Goal: Task Accomplishment & Management: Manage account settings

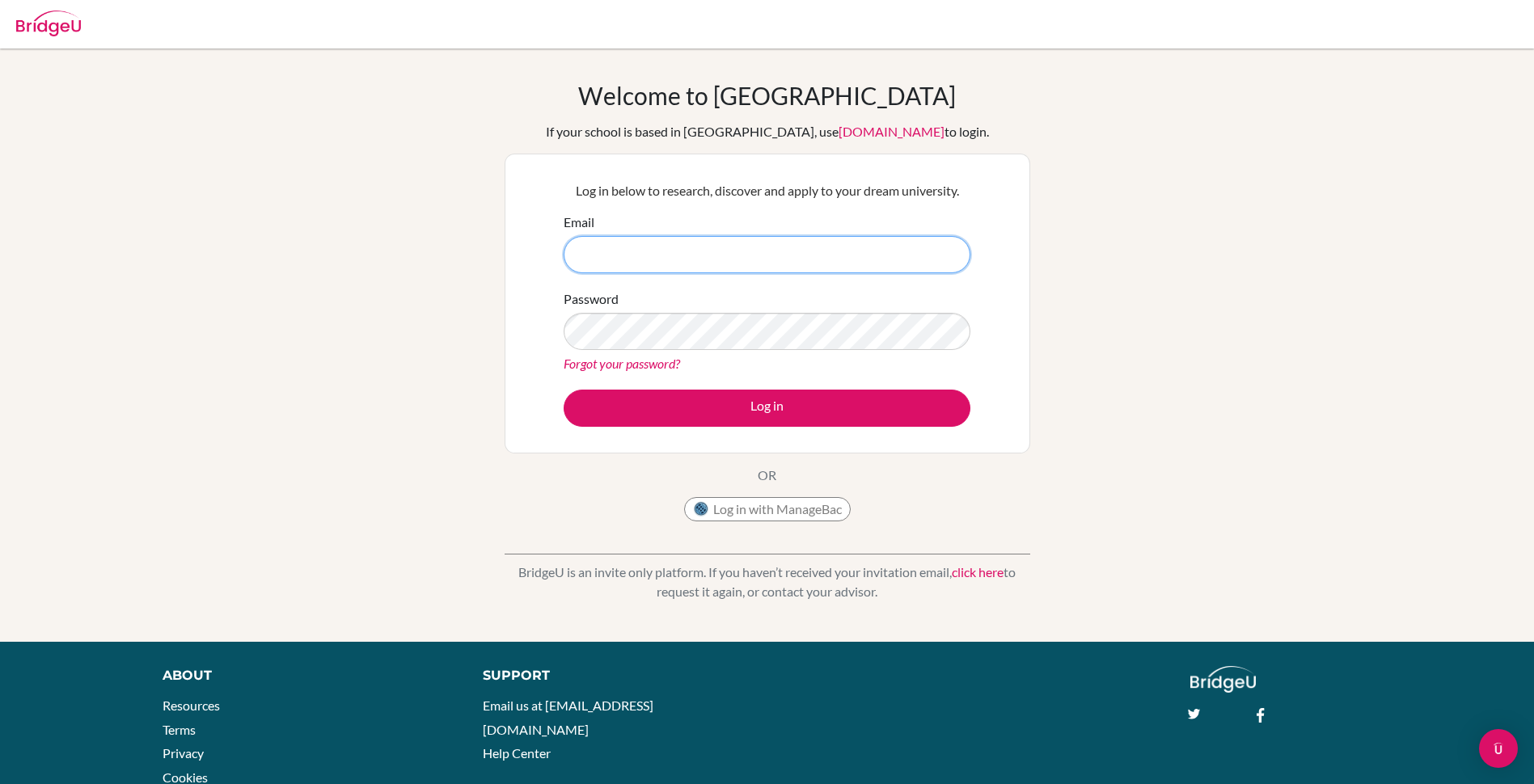
click at [723, 245] on input "Email" at bounding box center [767, 254] width 407 height 37
type input "[EMAIL_ADDRESS][DOMAIN_NAME]"
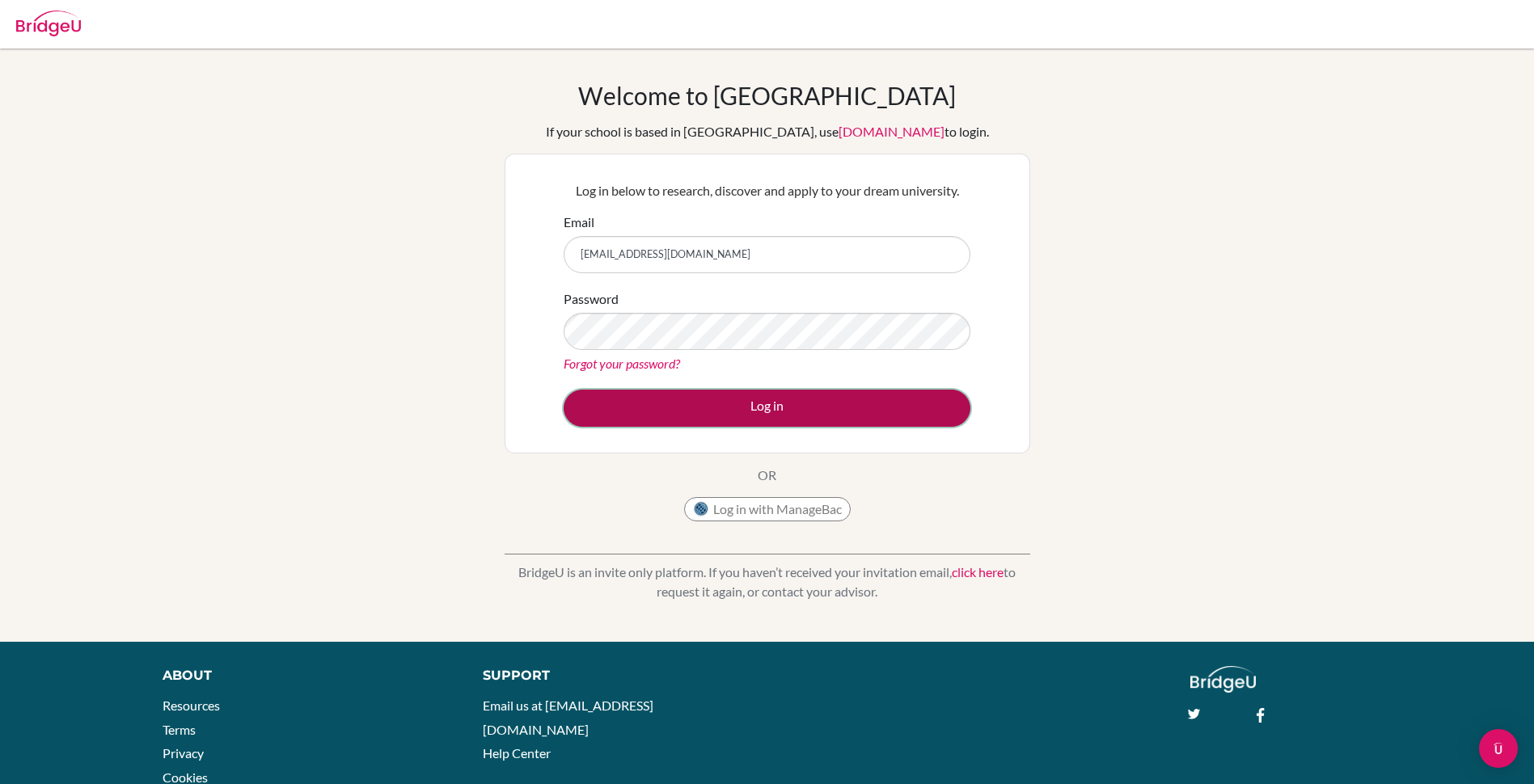
click at [741, 417] on button "Log in" at bounding box center [767, 408] width 407 height 37
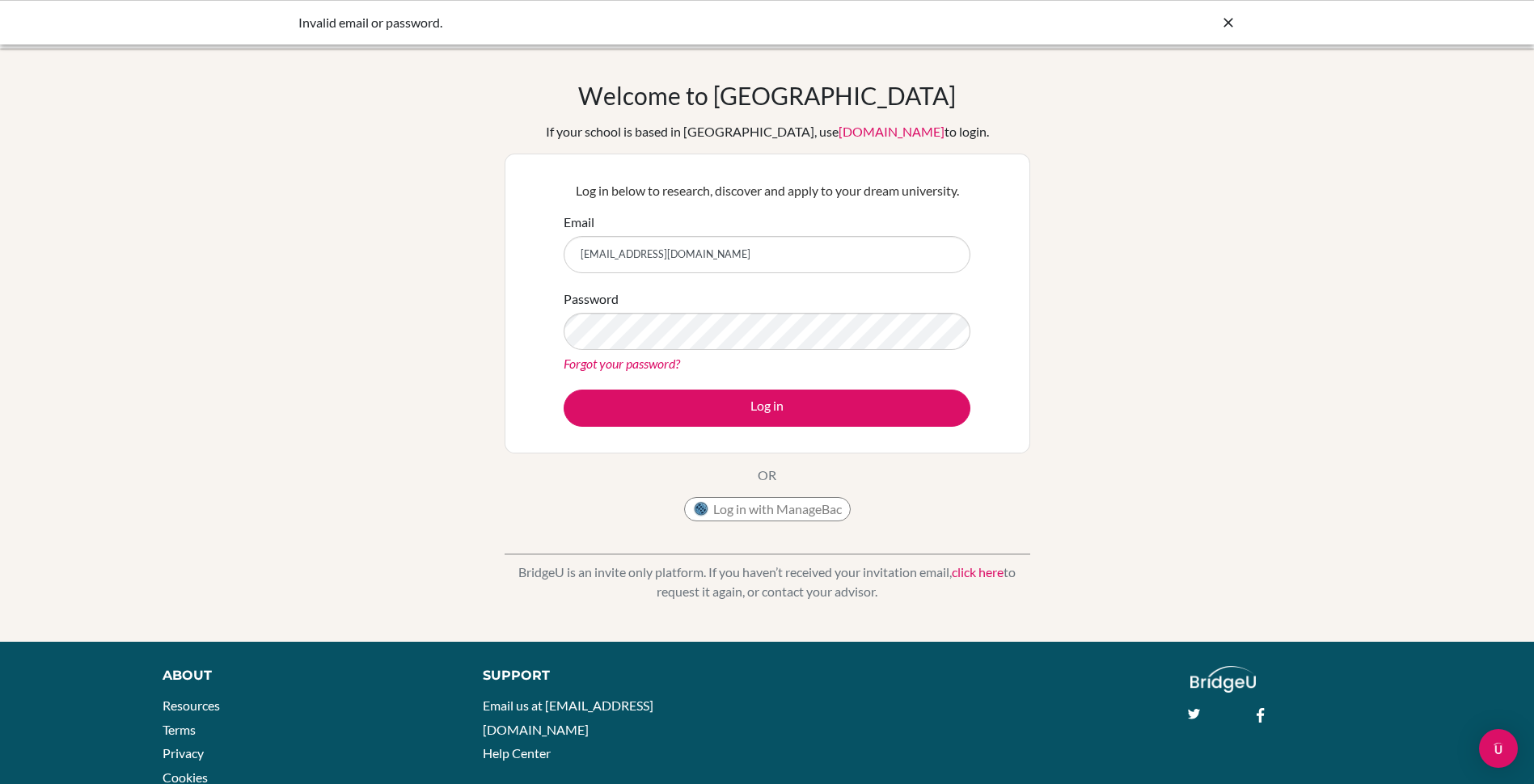
click at [668, 364] on link "Forgot your password?" at bounding box center [621, 363] width 117 height 15
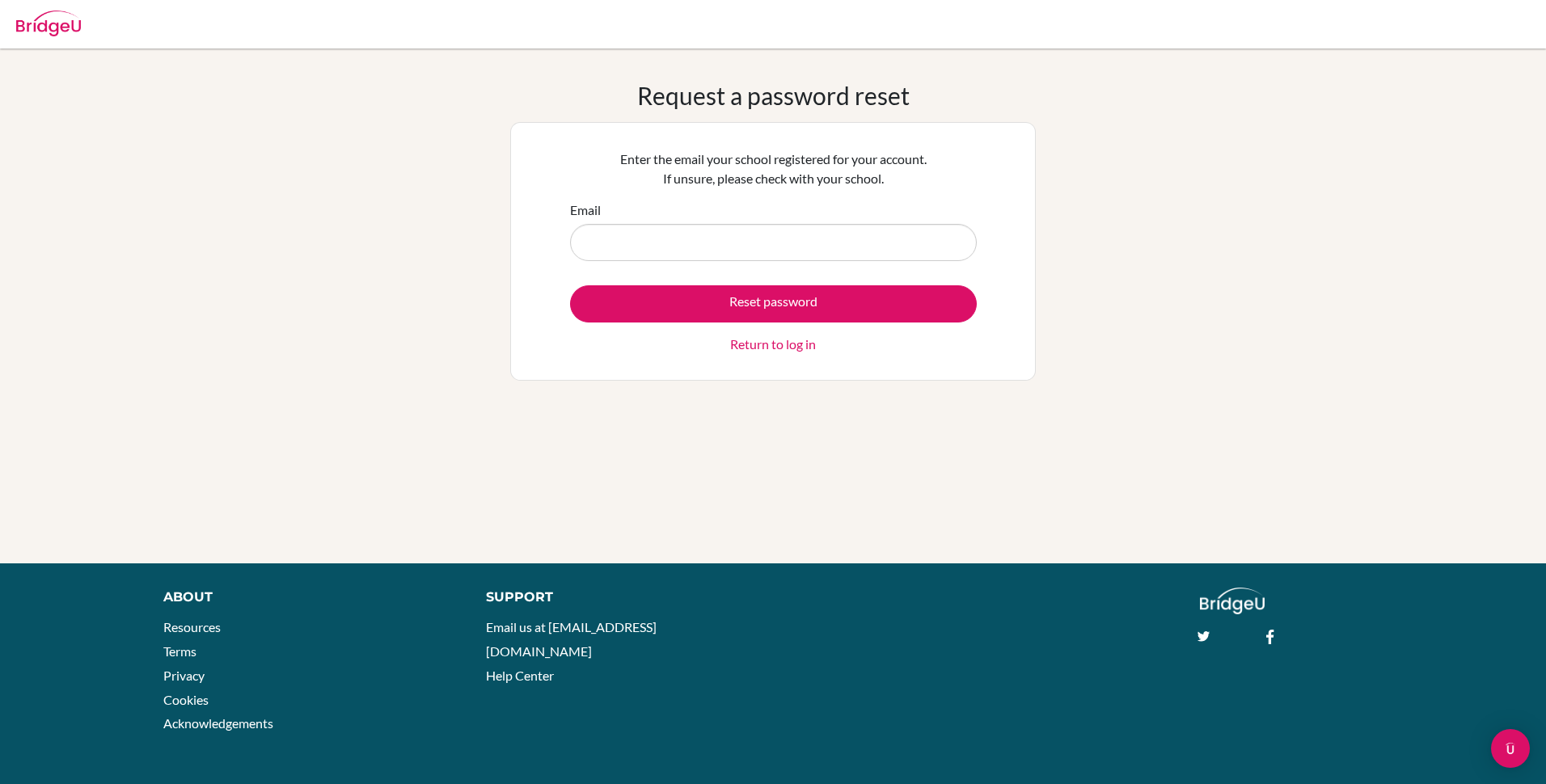
click at [707, 263] on form "Email Reset password Return to log in" at bounding box center [773, 278] width 407 height 154
click at [713, 234] on input "Email" at bounding box center [773, 242] width 407 height 37
click at [1039, 270] on div "Request a password reset Enter the email your school registered for your accoun…" at bounding box center [773, 306] width 1546 height 450
click at [758, 240] on input "Email" at bounding box center [773, 242] width 407 height 37
type input "180213@ucis.ac.th"
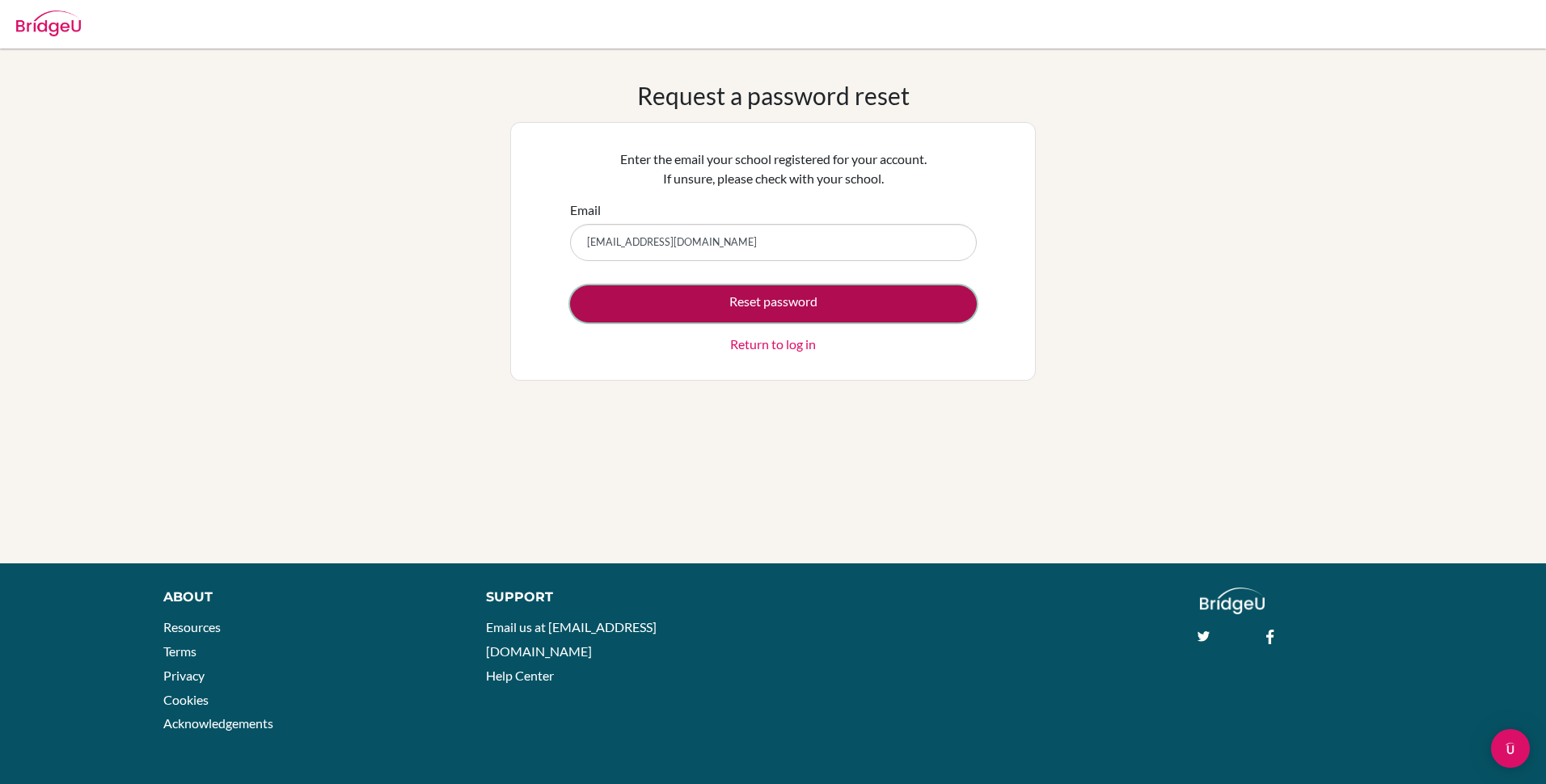
click at [706, 306] on button "Reset password" at bounding box center [773, 304] width 407 height 37
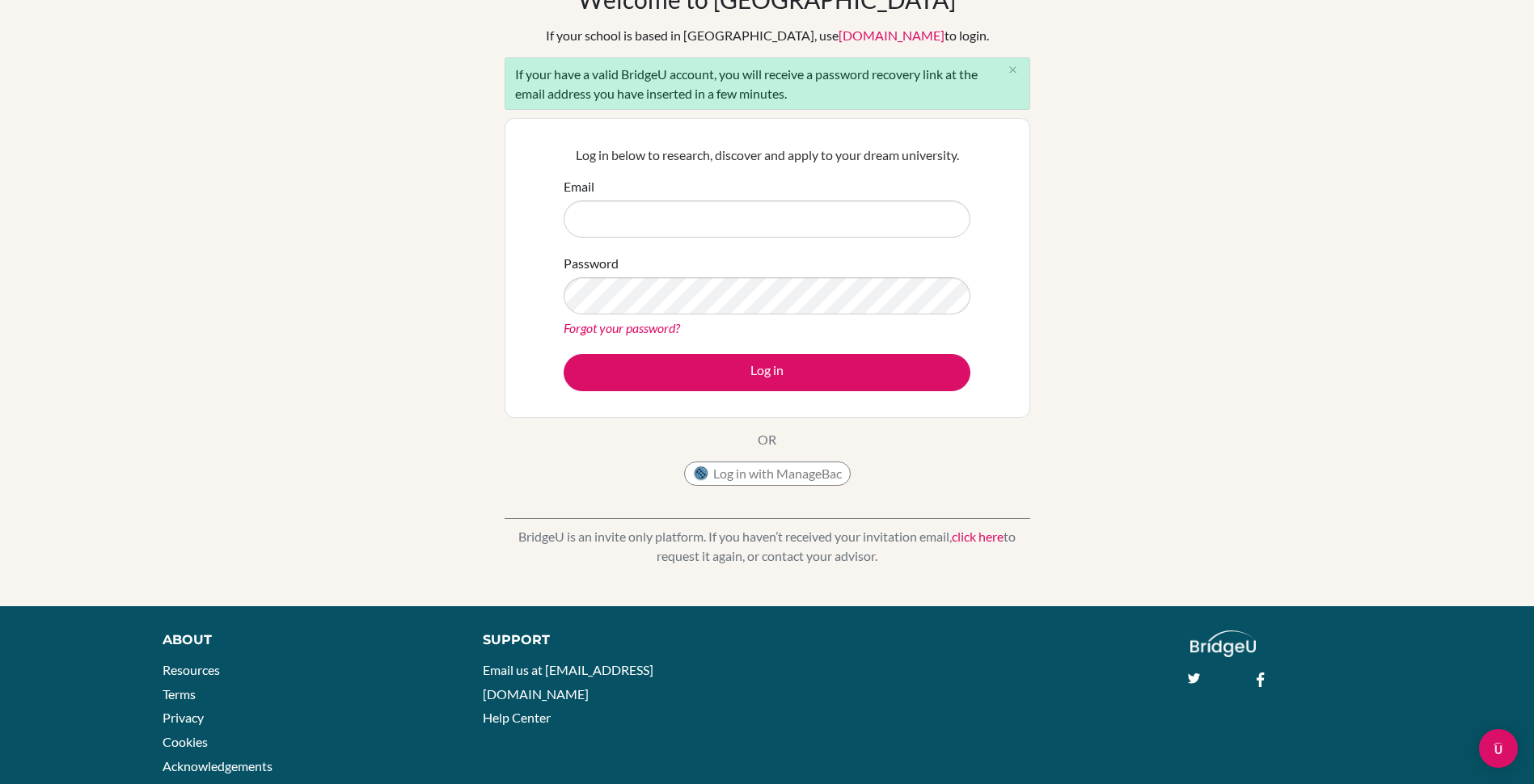
scroll to position [139, 0]
